Goal: Obtain resource: Download file/media

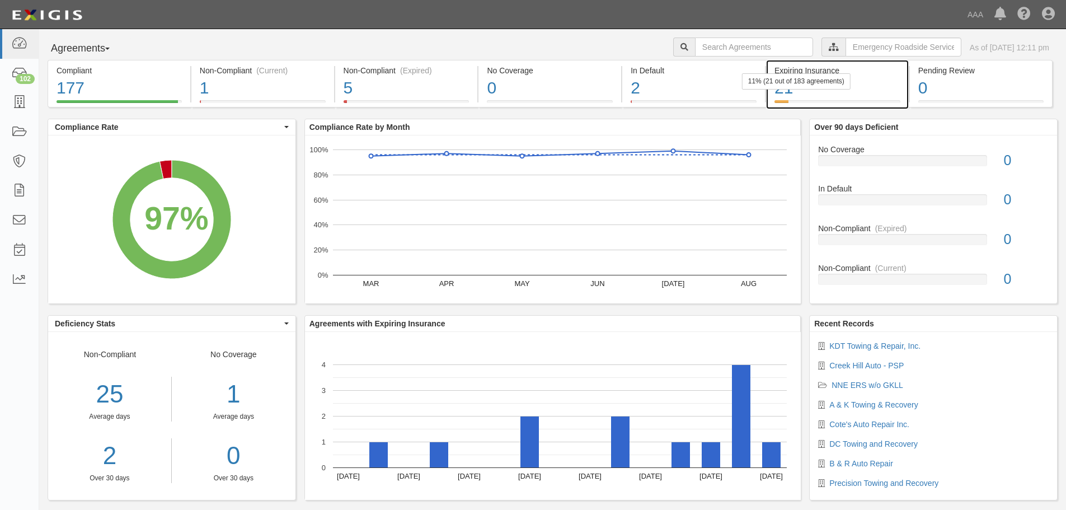
click at [875, 87] on div "21" at bounding box center [838, 88] width 126 height 24
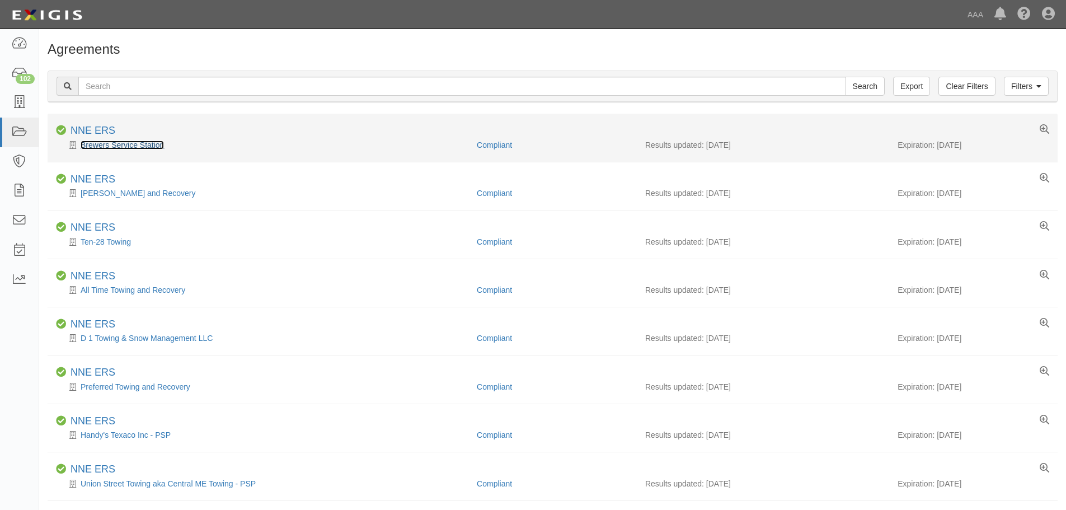
click at [113, 148] on link "Brewers Service Station" at bounding box center [122, 144] width 83 height 9
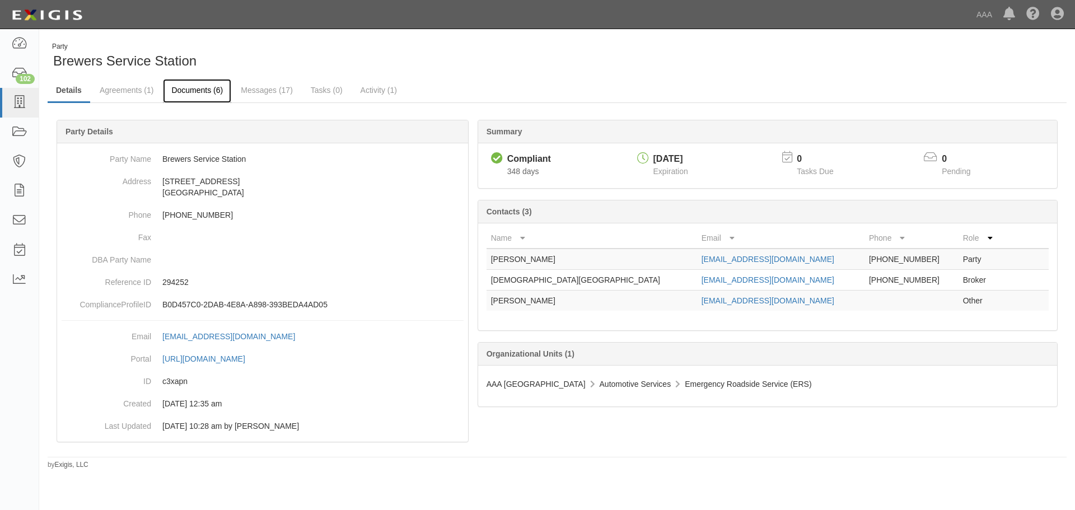
click at [198, 92] on link "Documents (6)" at bounding box center [197, 91] width 68 height 24
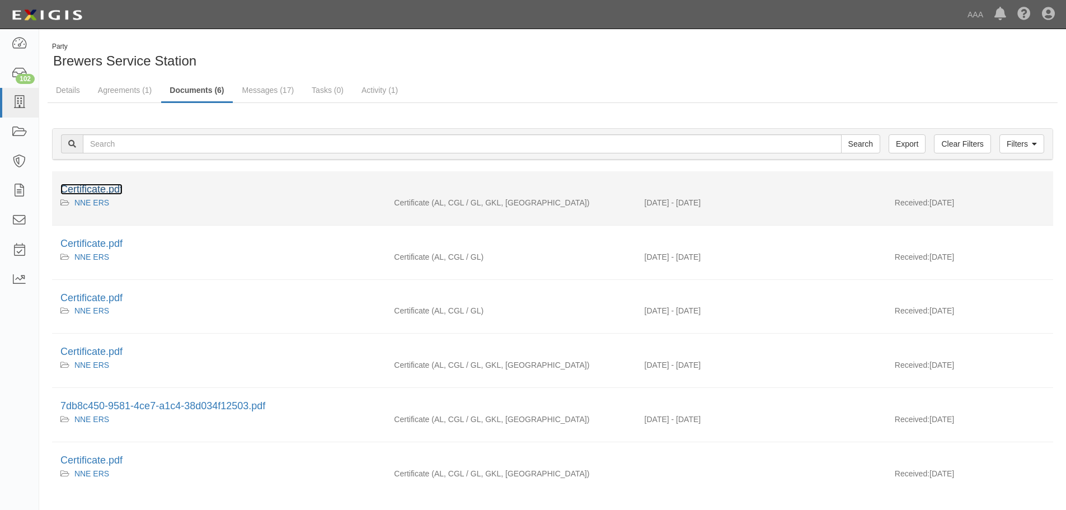
click at [102, 188] on link "Certificate.pdf" at bounding box center [91, 189] width 62 height 11
